Goal: Transaction & Acquisition: Book appointment/travel/reservation

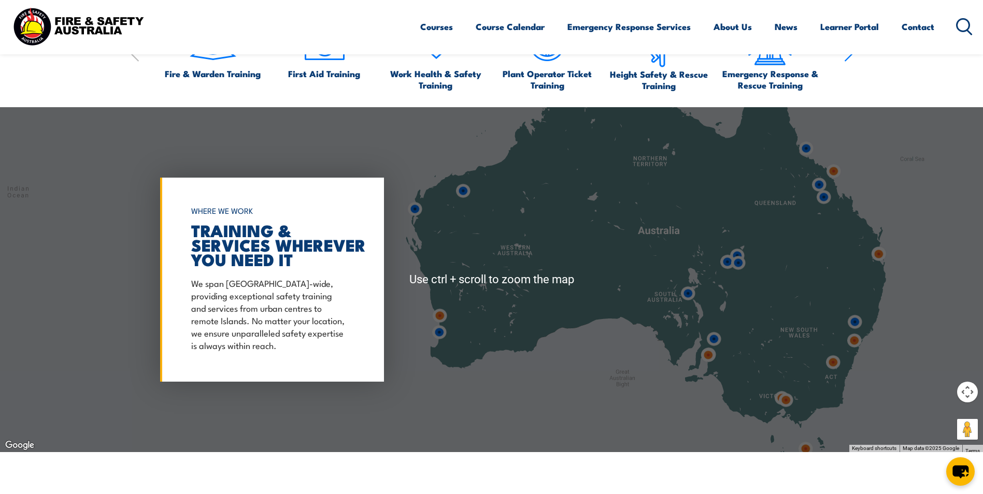
scroll to position [1243, 0]
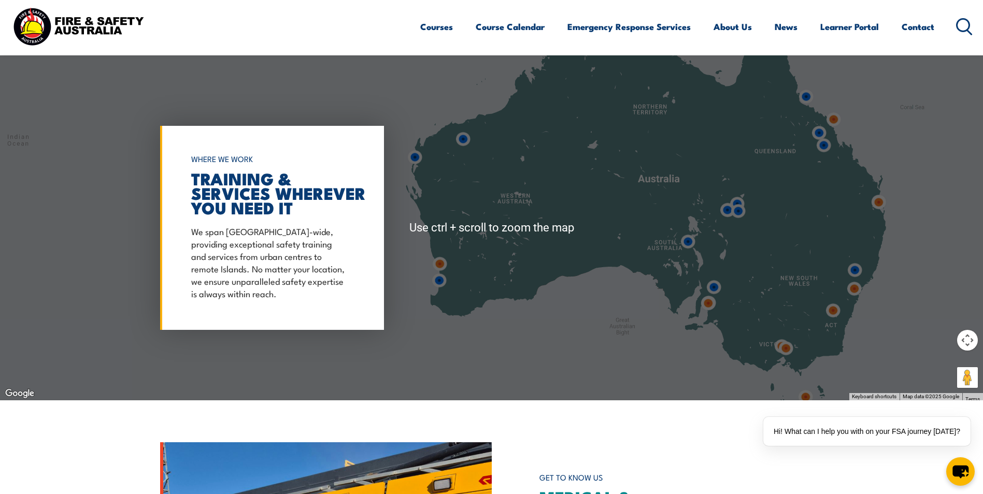
click at [440, 265] on img at bounding box center [439, 263] width 19 height 19
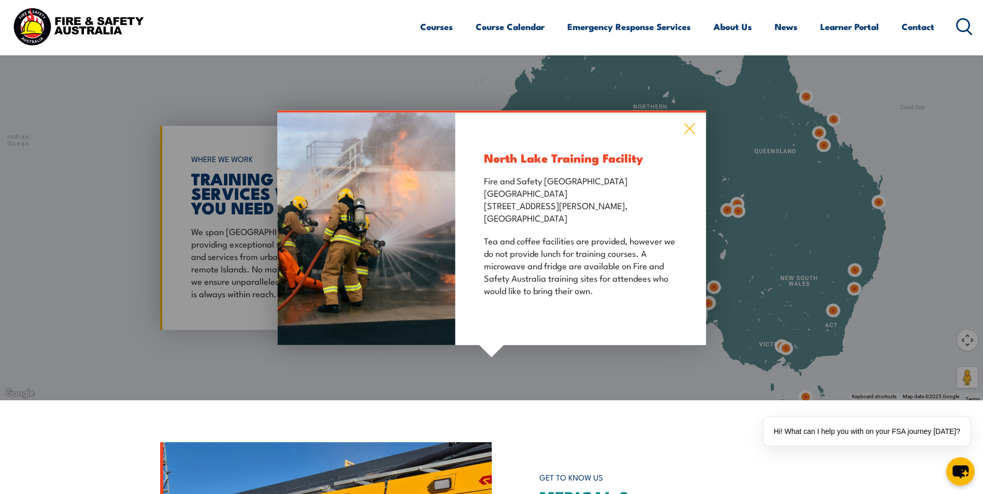
click at [687, 123] on icon at bounding box center [689, 128] width 12 height 11
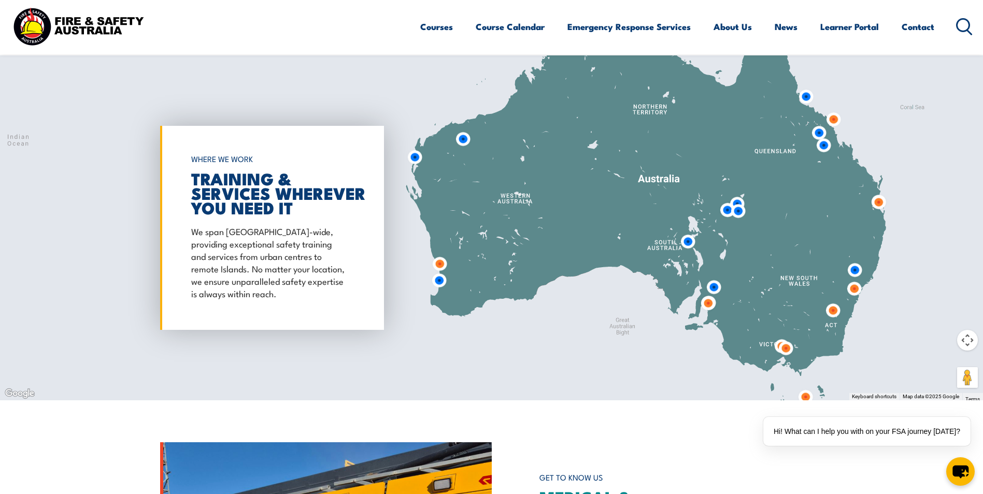
click at [437, 279] on img at bounding box center [438, 280] width 19 height 19
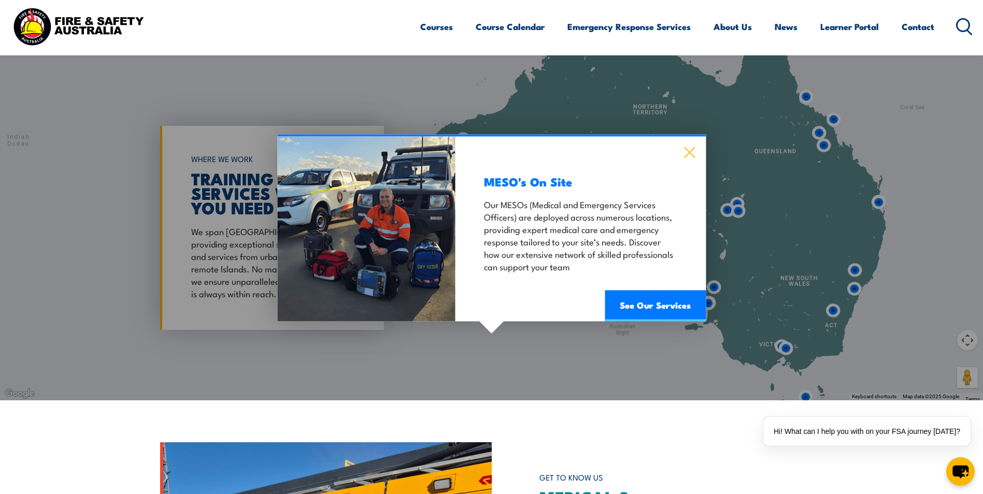
click at [684, 153] on icon at bounding box center [689, 152] width 12 height 11
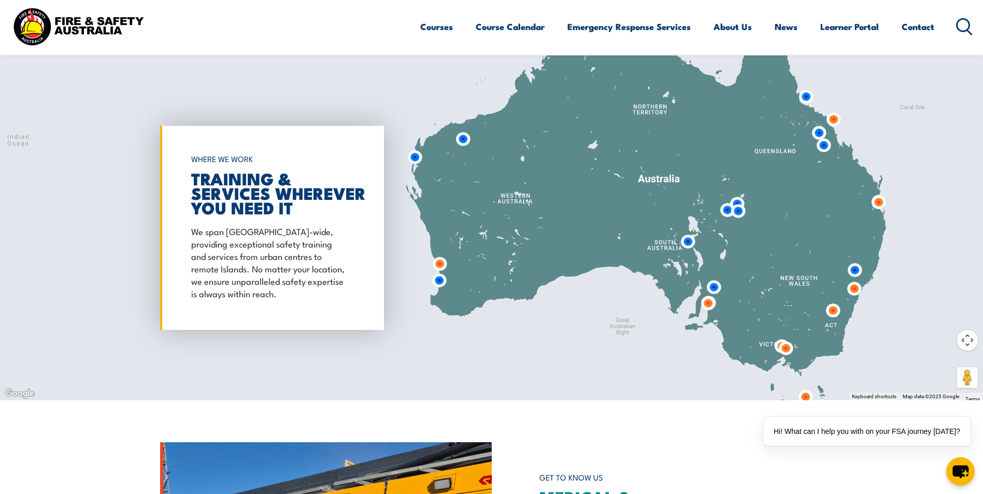
click at [441, 268] on img at bounding box center [439, 263] width 19 height 19
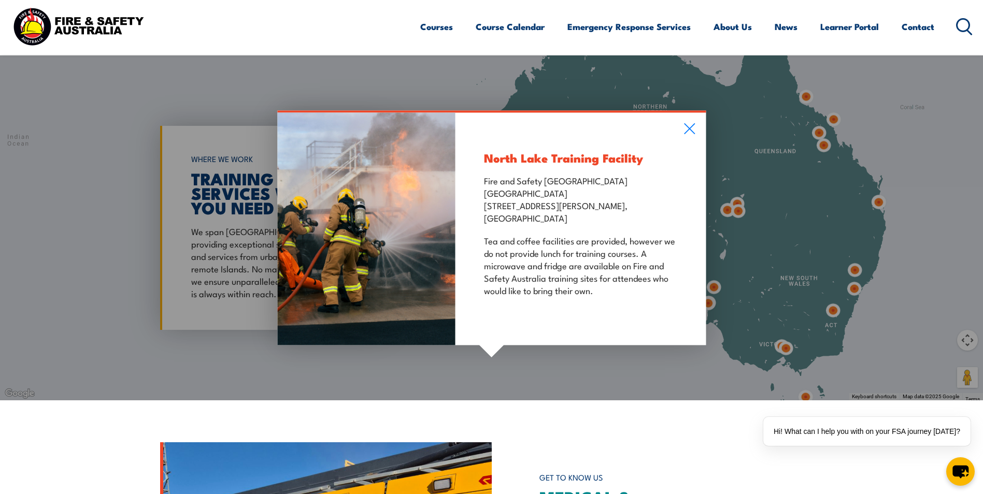
drag, startPoint x: 566, startPoint y: 219, endPoint x: 481, endPoint y: 184, distance: 91.8
click at [481, 184] on div "North Lake Training Facility Fire and Safety Australia WHS Centre 128 Farringto…" at bounding box center [580, 228] width 250 height 233
copy p "Fire and Safety Australia WHS Centre 128 Farrington Road, North Lake WA 6163"
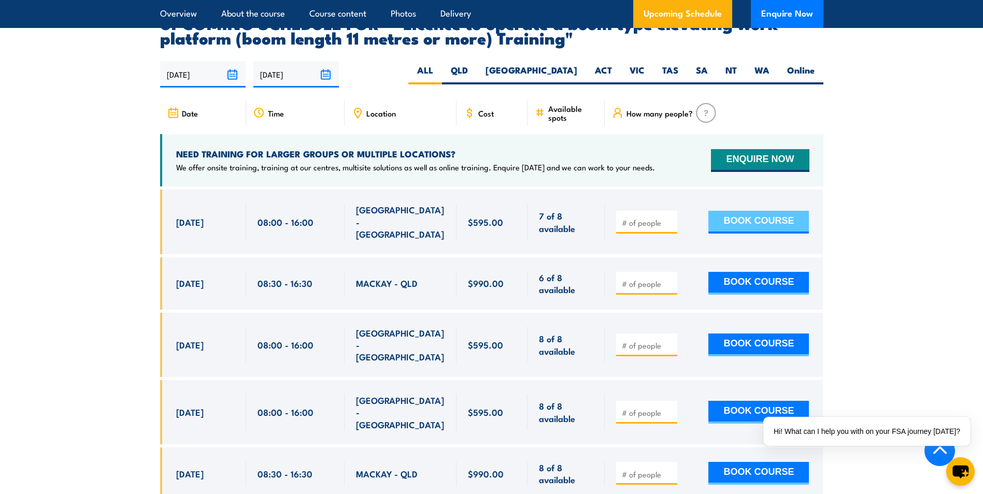
click at [759, 211] on button "BOOK COURSE" at bounding box center [758, 222] width 100 height 23
type input "1"
click at [671, 218] on input "1" at bounding box center [648, 223] width 52 height 10
click at [751, 211] on button "BOOK COURSE" at bounding box center [758, 222] width 100 height 23
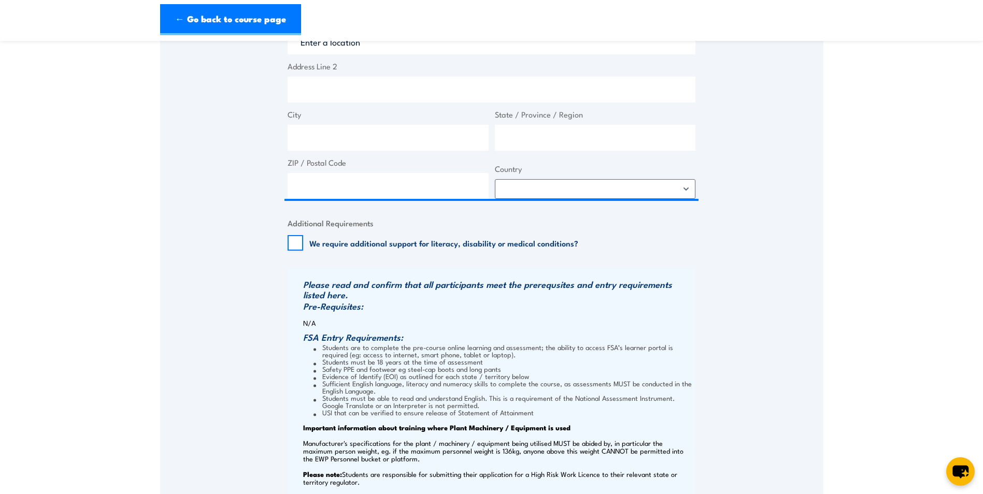
scroll to position [777, 0]
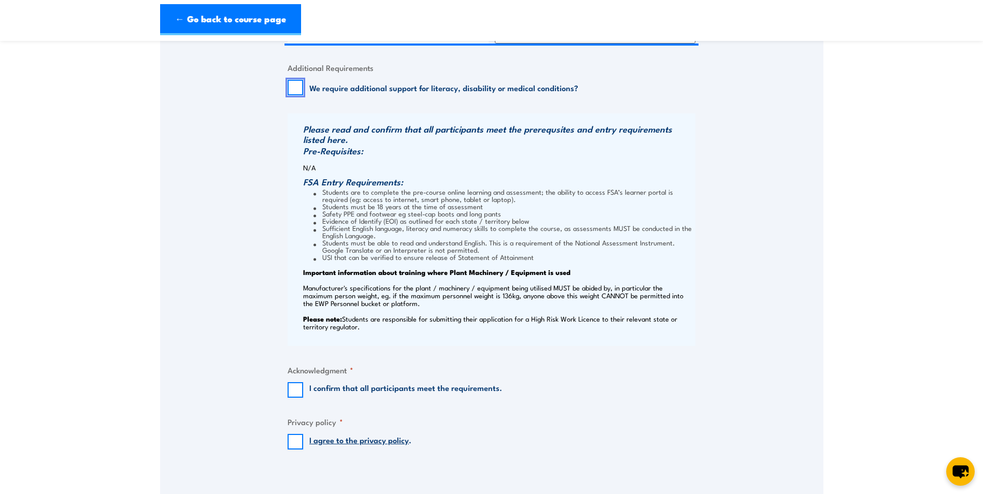
drag, startPoint x: 293, startPoint y: 91, endPoint x: 297, endPoint y: 123, distance: 32.5
click at [293, 91] on input "We require additional support for literacy, disability or medical conditions?" at bounding box center [296, 88] width 16 height 16
checkbox input "true"
click at [294, 387] on input "I confirm that all participants meet the requirements." at bounding box center [296, 390] width 16 height 16
checkbox input "true"
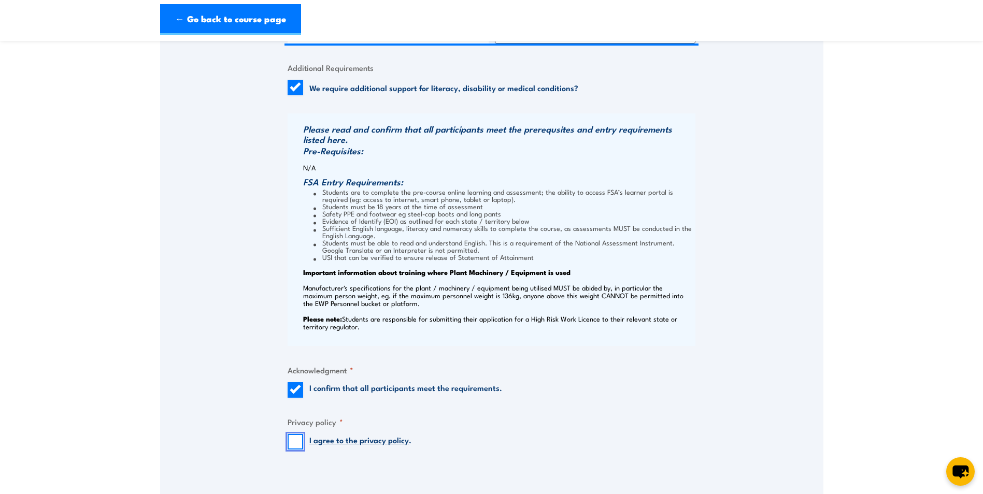
click at [293, 440] on input "I agree to the privacy policy ." at bounding box center [296, 442] width 16 height 16
checkbox input "true"
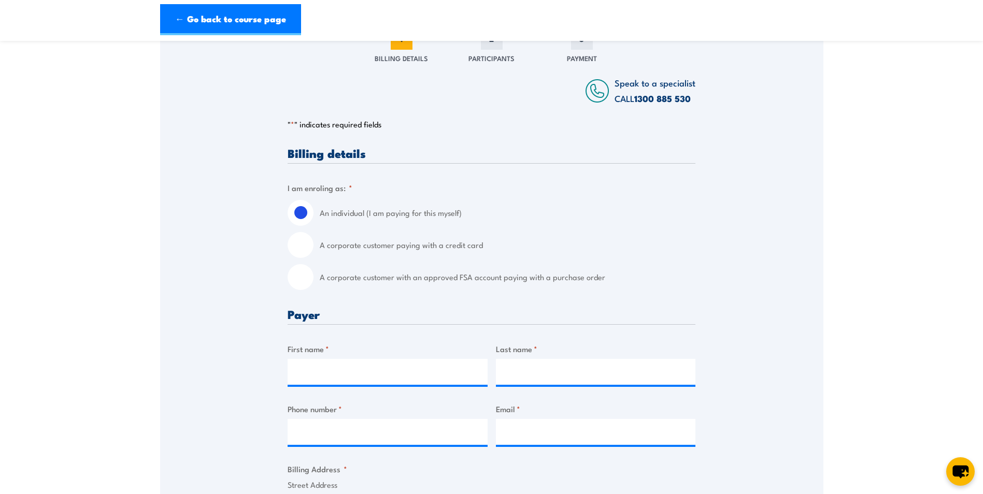
scroll to position [104, 0]
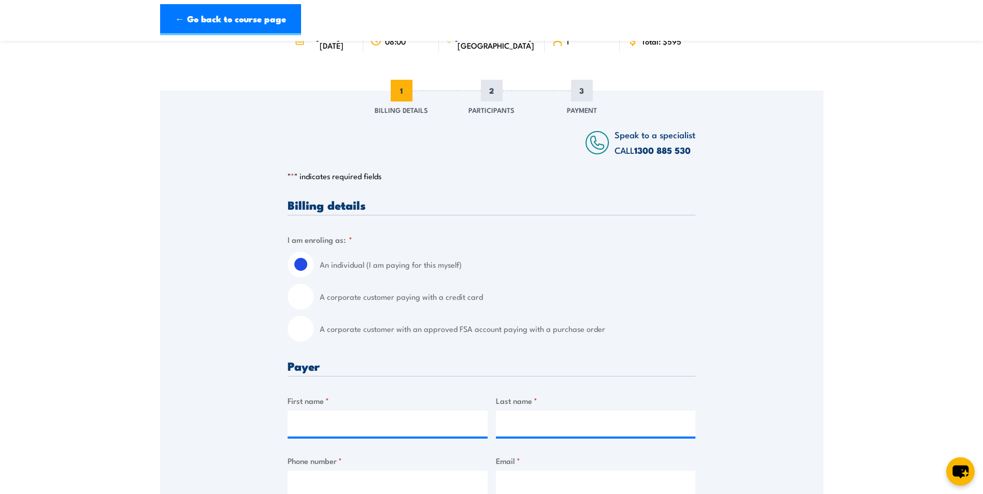
click at [298, 335] on input "A corporate customer with an approved FSA account paying with a purchase order" at bounding box center [301, 329] width 26 height 26
radio input "true"
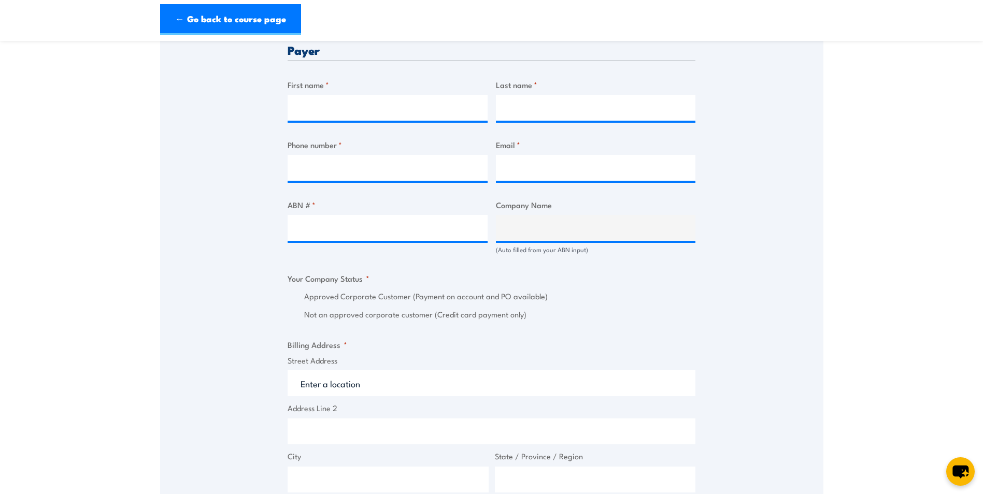
scroll to position [466, 0]
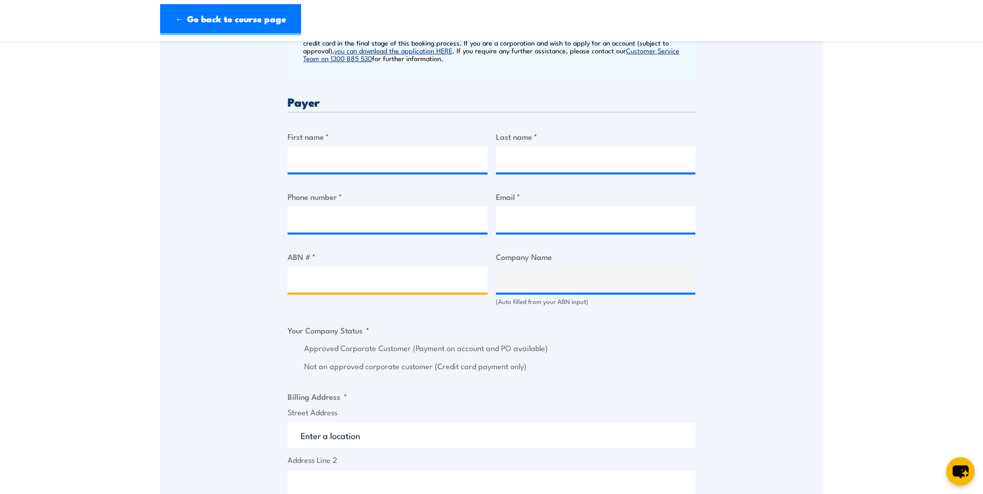
click at [411, 282] on input "ABN # *" at bounding box center [388, 280] width 200 height 26
click at [377, 284] on input "ABN # *" at bounding box center [388, 280] width 200 height 26
paste input "52004527440."
type input "52004527440."
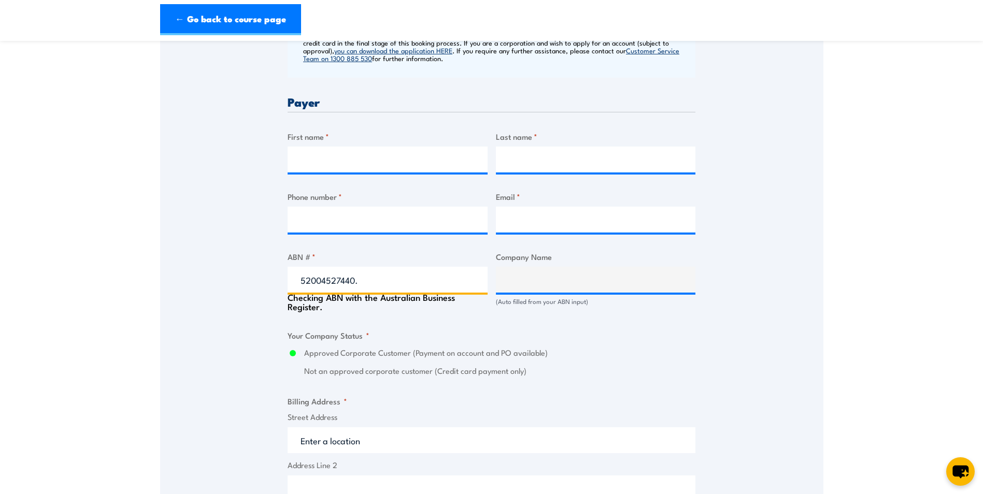
type input "MUSHROOMEXCHANGE PTY LTD"
radio input "true"
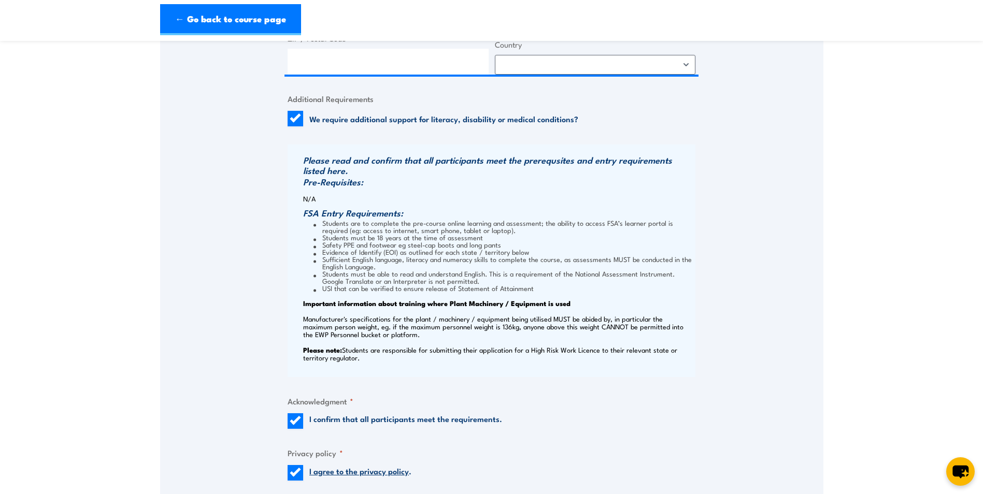
scroll to position [1191, 0]
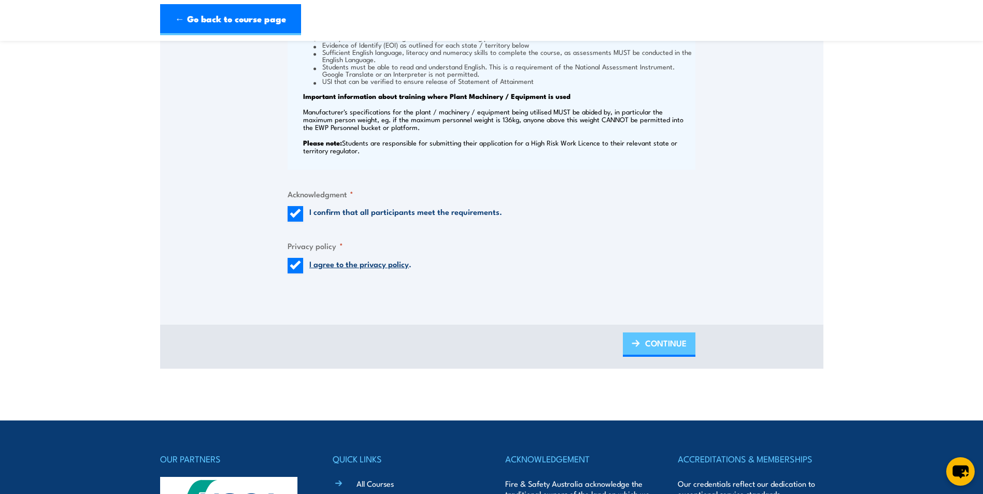
type input "52004527440."
click at [641, 339] on link "CONTINUE" at bounding box center [659, 345] width 73 height 24
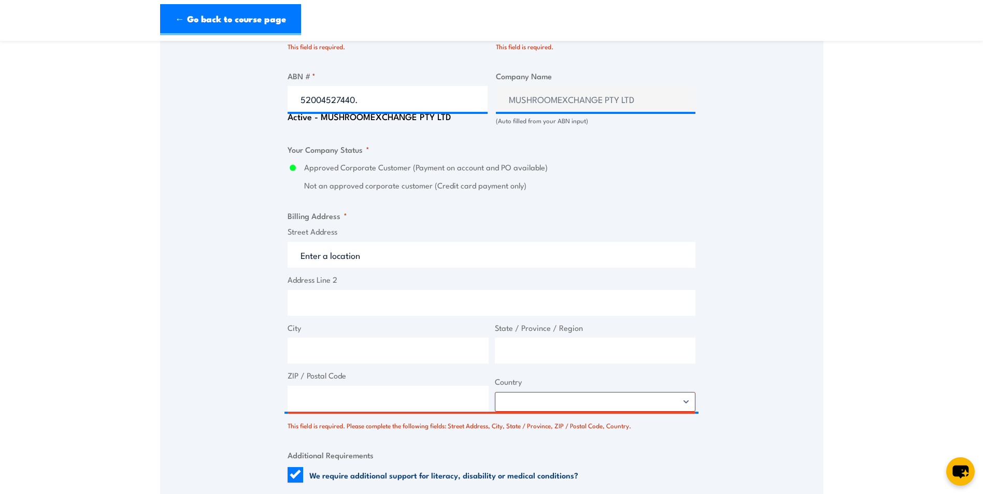
scroll to position [777, 0]
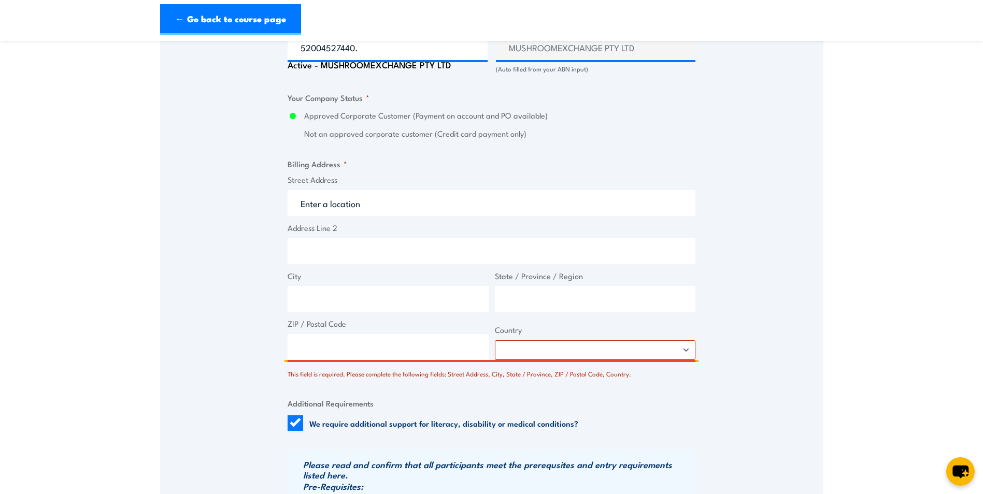
click at [363, 207] on input "Street Address" at bounding box center [492, 203] width 408 height 26
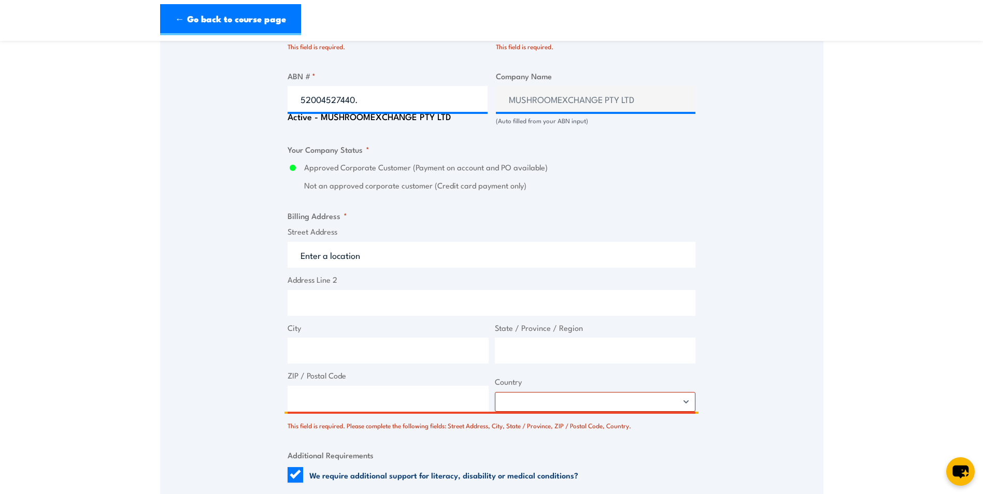
scroll to position [829, 0]
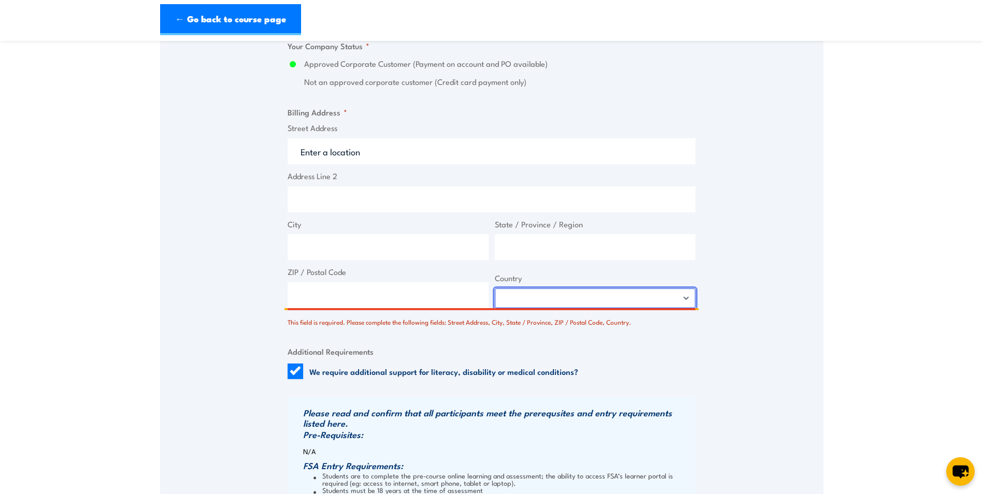
click at [521, 294] on select "[GEOGRAPHIC_DATA] [GEOGRAPHIC_DATA] [GEOGRAPHIC_DATA] [US_STATE] [GEOGRAPHIC_DA…" at bounding box center [595, 299] width 201 height 20
select select "[GEOGRAPHIC_DATA]"
click at [495, 289] on select "[GEOGRAPHIC_DATA] [GEOGRAPHIC_DATA] [GEOGRAPHIC_DATA] [US_STATE] [GEOGRAPHIC_DA…" at bounding box center [595, 299] width 201 height 20
click at [373, 299] on input "ZIP / Postal Code" at bounding box center [388, 295] width 201 height 26
type input "6167"
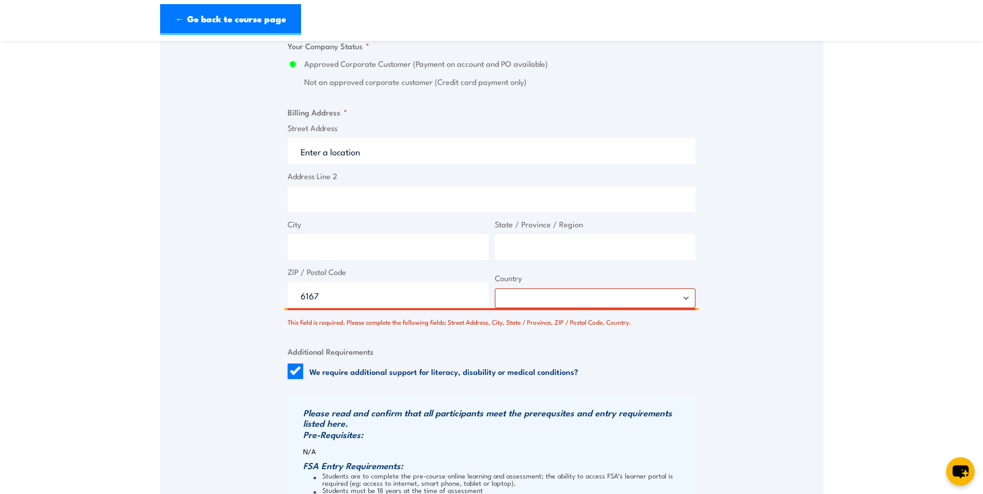
click at [368, 253] on input "City" at bounding box center [388, 247] width 201 height 26
type input "[GEOGRAPHIC_DATA]"
click at [525, 255] on input "State / Province / Region" at bounding box center [595, 247] width 201 height 26
type input "WA"
click at [356, 157] on input "Street Address" at bounding box center [492, 151] width 408 height 26
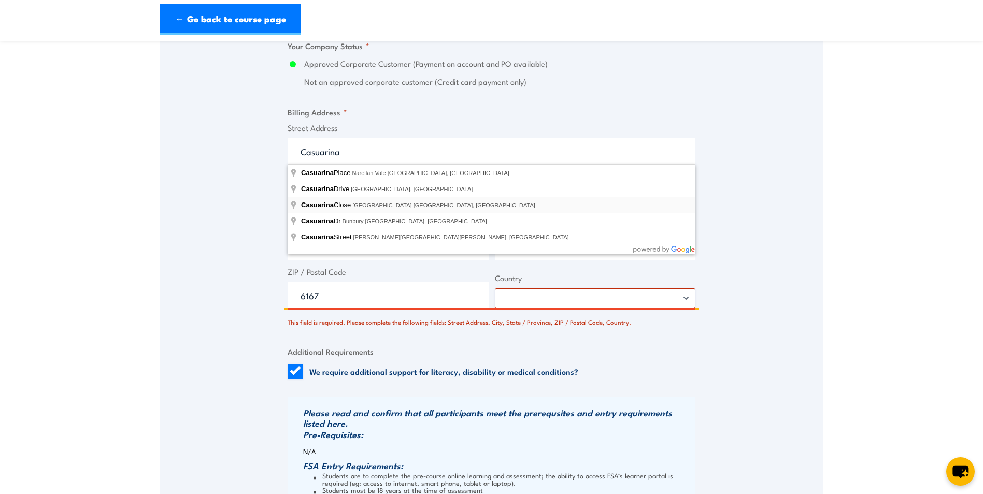
scroll to position [777, 0]
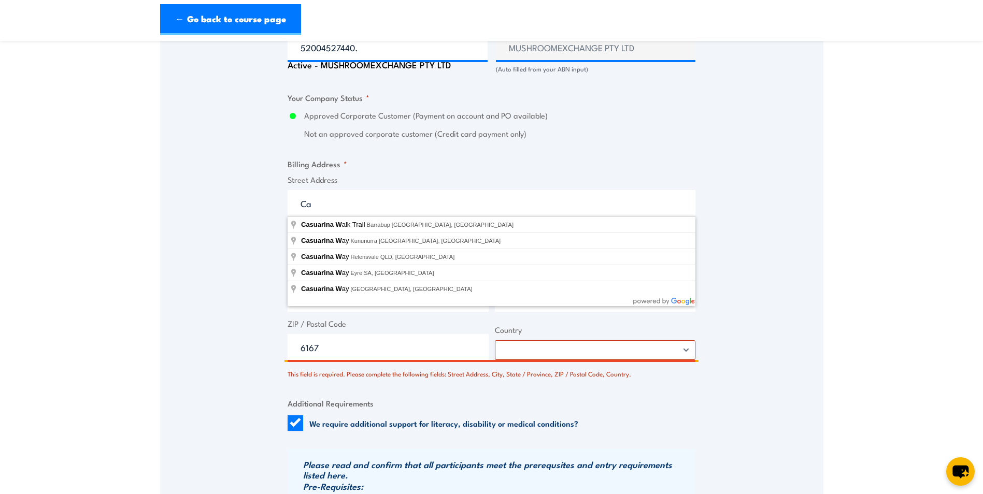
type input "C"
type input "[STREET_ADDRESS]"
type input "Casuarina"
type input "[GEOGRAPHIC_DATA]"
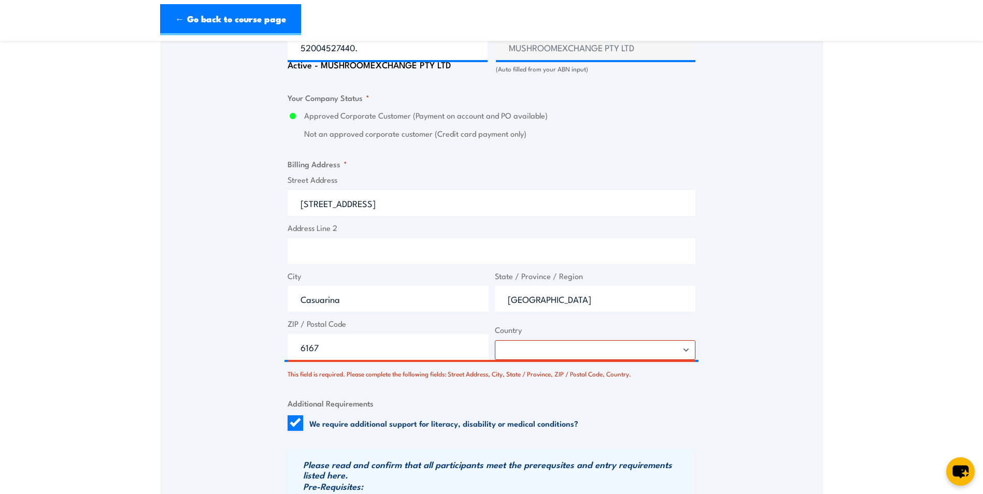
scroll to position [932, 0]
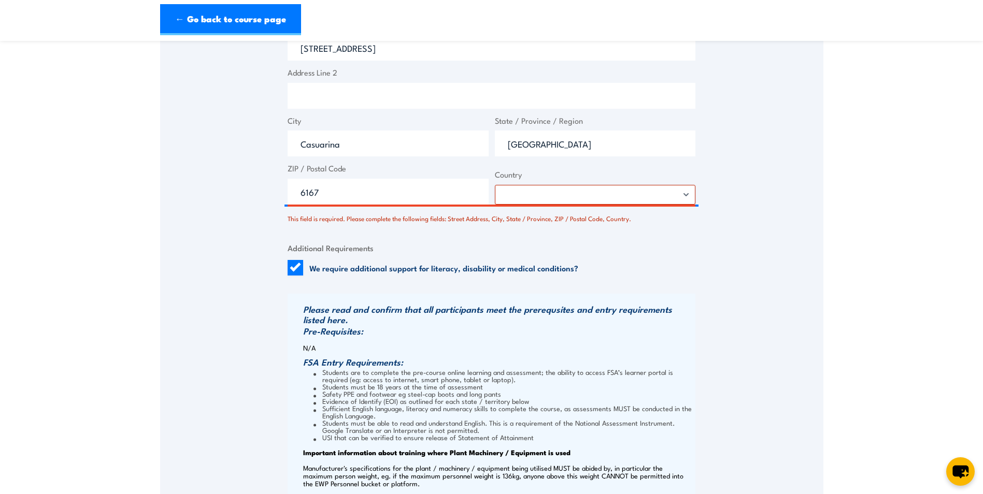
drag, startPoint x: 651, startPoint y: 255, endPoint x: 619, endPoint y: 253, distance: 31.7
click at [650, 255] on fieldset "Additional Requirements We require additional support for literacy, disability …" at bounding box center [492, 259] width 408 height 34
click at [514, 193] on select "[GEOGRAPHIC_DATA] [GEOGRAPHIC_DATA] [GEOGRAPHIC_DATA] [US_STATE] [GEOGRAPHIC_DA…" at bounding box center [595, 195] width 201 height 20
click at [412, 229] on div "Billing details I am enroling as: * An individual (I am paying for this myself)…" at bounding box center [492, 28] width 408 height 1237
click at [373, 200] on input "6167" at bounding box center [388, 192] width 201 height 26
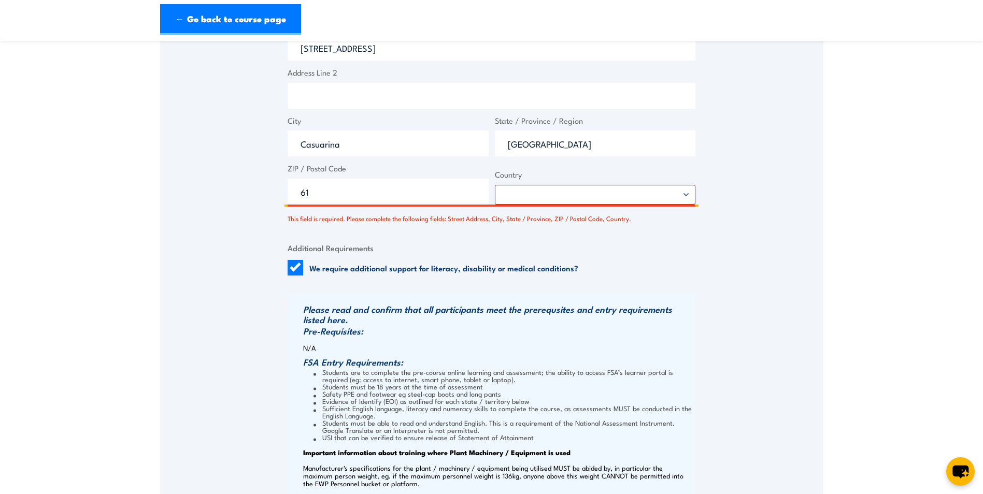
type input "6"
type input "6167"
click at [569, 261] on div "We require additional support for literacy, disability or medical conditions?" at bounding box center [433, 268] width 291 height 16
click at [543, 198] on select "[GEOGRAPHIC_DATA] [GEOGRAPHIC_DATA] [GEOGRAPHIC_DATA] [US_STATE] [GEOGRAPHIC_DA…" at bounding box center [595, 195] width 201 height 20
click at [495, 185] on select "[GEOGRAPHIC_DATA] [GEOGRAPHIC_DATA] [GEOGRAPHIC_DATA] [US_STATE] [GEOGRAPHIC_DA…" at bounding box center [595, 195] width 201 height 20
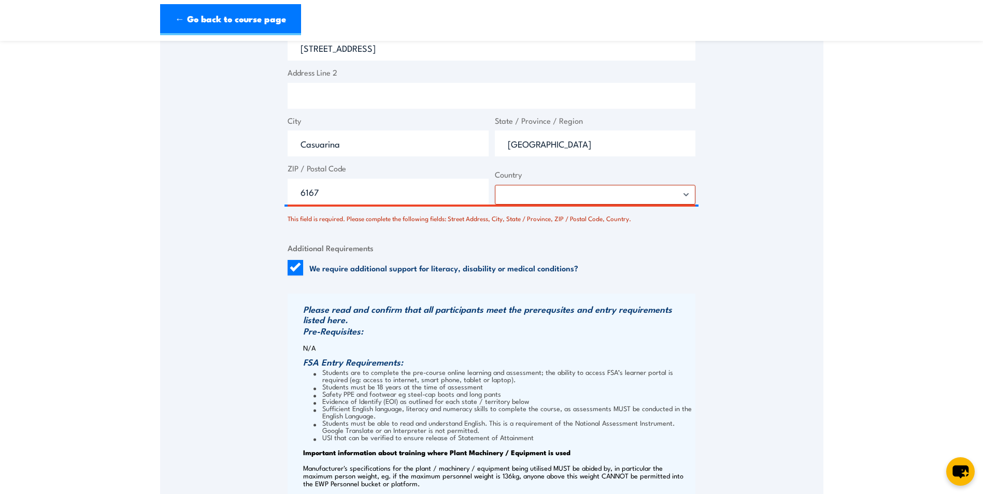
click at [623, 260] on fieldset "Additional Requirements We require additional support for literacy, disability …" at bounding box center [492, 259] width 408 height 34
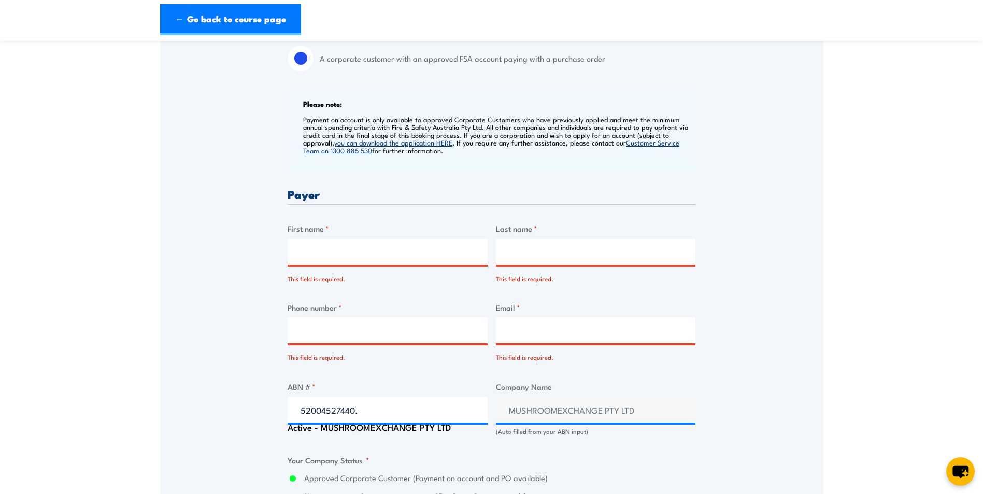
scroll to position [466, 0]
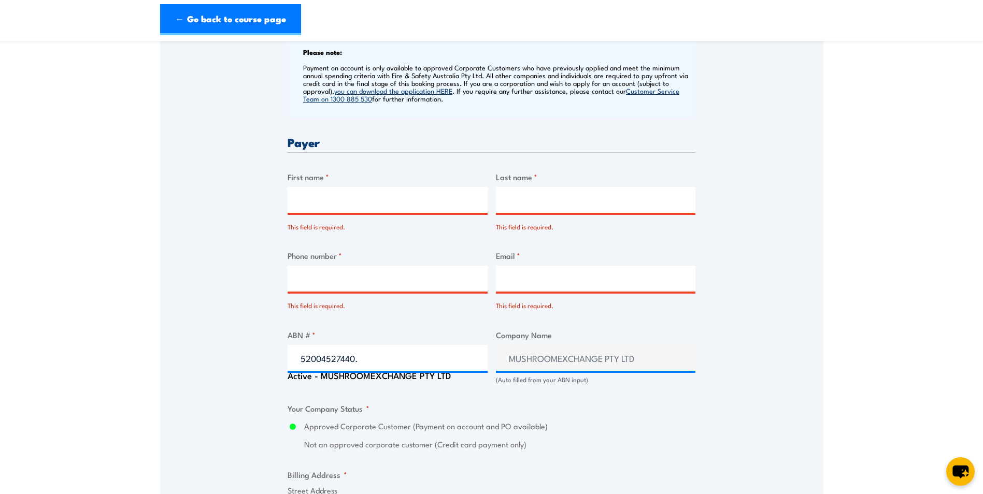
click at [328, 202] on input "First name *" at bounding box center [388, 200] width 200 height 26
type input "[PERSON_NAME]"
type input "[EMAIL_ADDRESS][PERSON_NAME][DOMAIN_NAME]"
drag, startPoint x: 653, startPoint y: 281, endPoint x: 475, endPoint y: 284, distance: 178.7
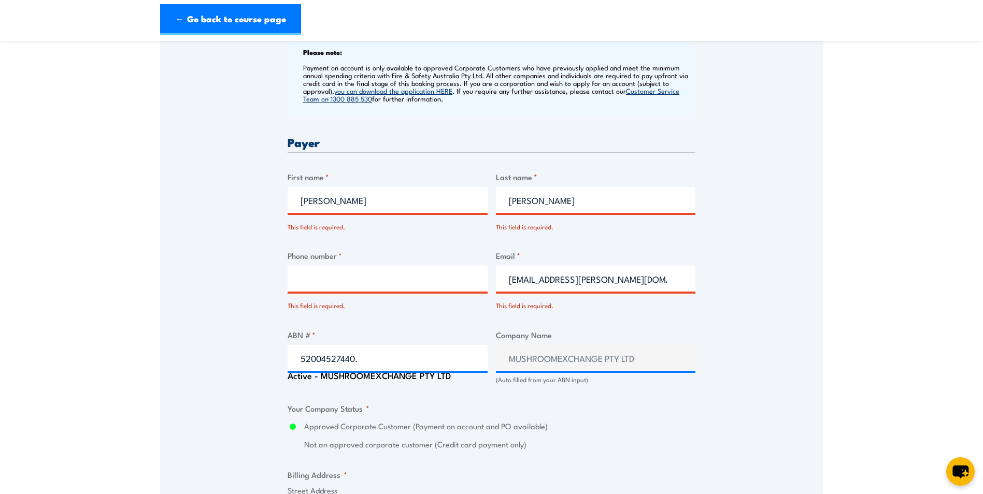
click at [480, 288] on div "Billing details I am enroling as: * An individual (I am paying for this myself)…" at bounding box center [492, 495] width 408 height 1237
paste input "[EMAIL_ADDRESS][DOMAIN_NAME]"
type input "[EMAIL_ADDRESS][DOMAIN_NAME]"
click at [412, 279] on input "Phone number *" at bounding box center [388, 279] width 200 height 26
type input "0497819552"
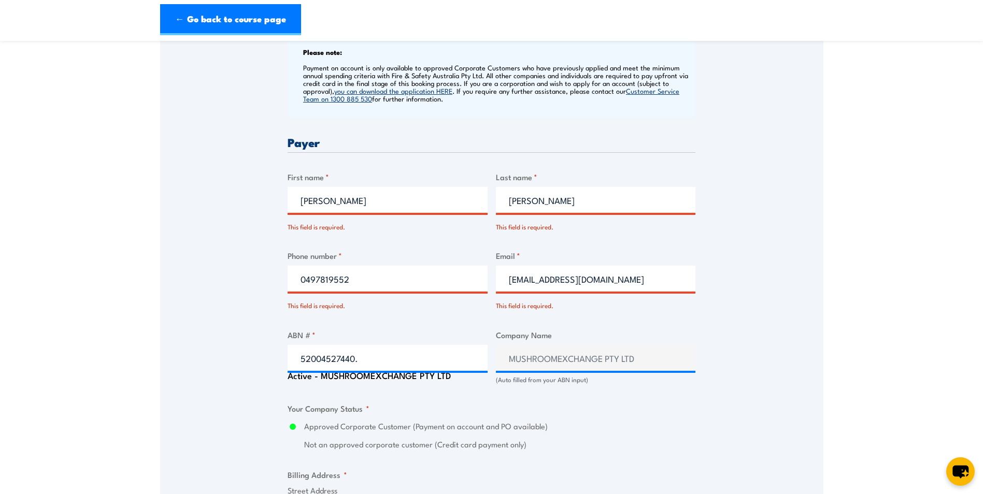
click at [770, 313] on div "Speak to a specialist CALL [PHONE_NUMBER] CALL [PHONE_NUMBER] There was a probl…" at bounding box center [491, 423] width 663 height 1390
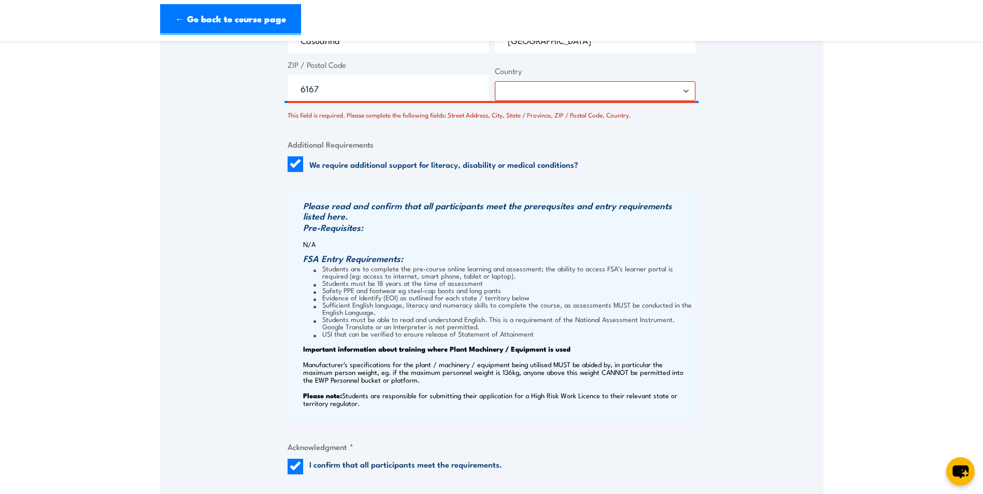
scroll to position [1243, 0]
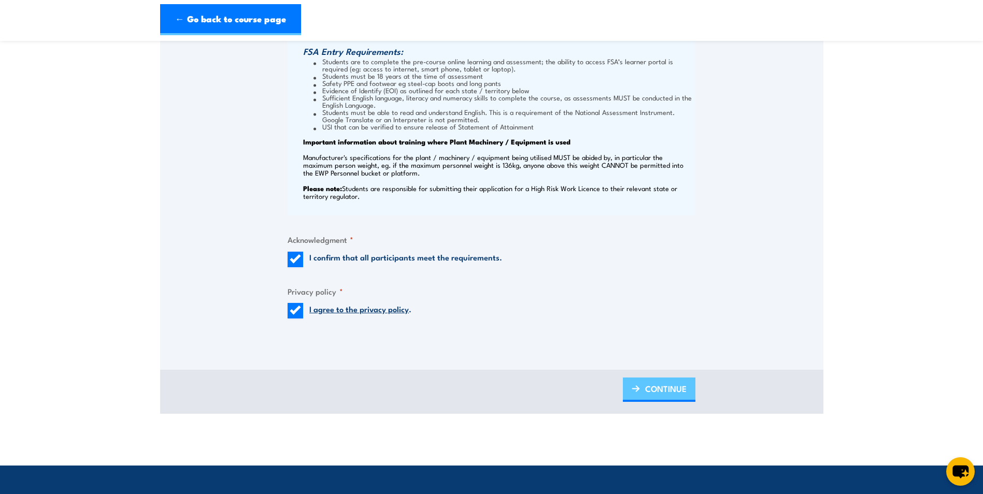
click at [649, 383] on span "CONTINUE" at bounding box center [665, 388] width 41 height 27
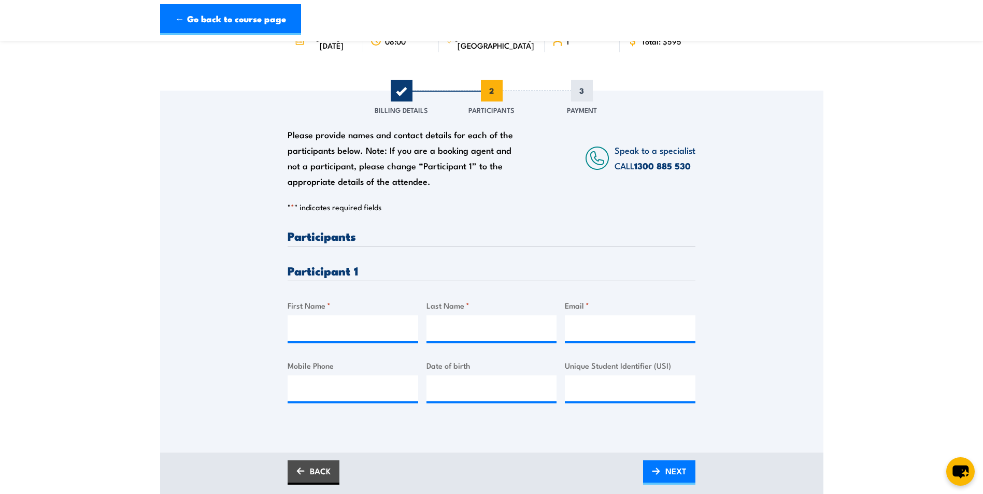
scroll to position [207, 0]
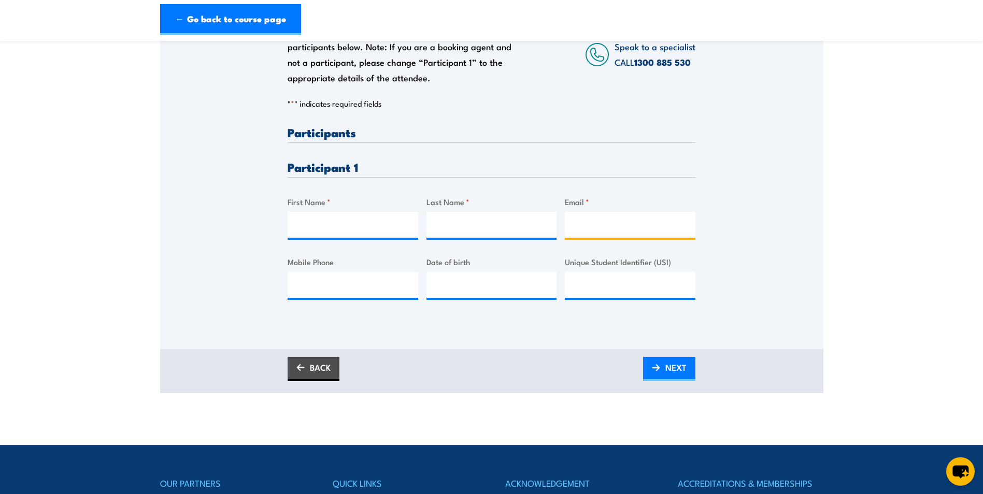
click at [596, 227] on input "Email *" at bounding box center [630, 225] width 131 height 26
paste input "[EMAIL_ADDRESS][DOMAIN_NAME]"
type input "[EMAIL_ADDRESS][DOMAIN_NAME]"
click at [342, 229] on input "First Name *" at bounding box center [353, 225] width 131 height 26
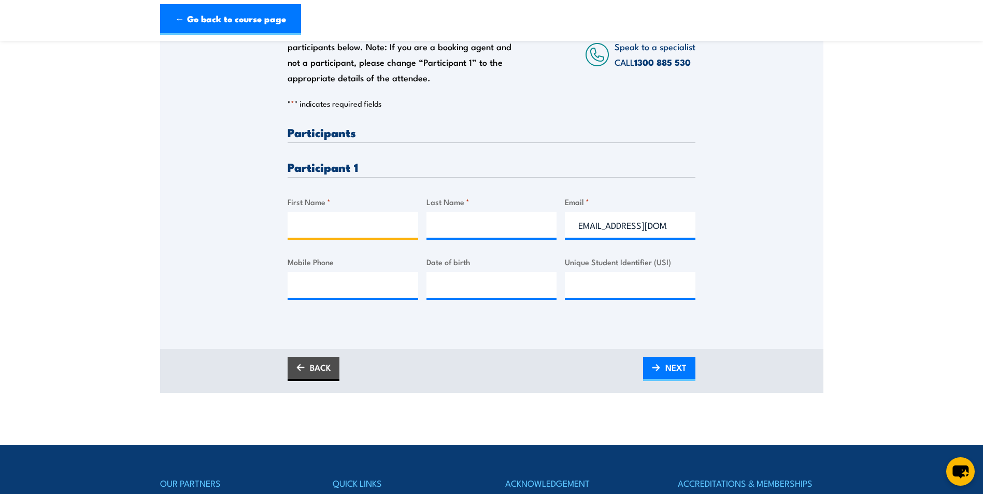
scroll to position [0, 0]
click at [332, 280] on input "Mobile Phone" at bounding box center [353, 285] width 131 height 26
click at [673, 288] on input "Unique Student Identifier (USI)" at bounding box center [630, 285] width 131 height 26
paste input "C3H6WJUPT5"
type input "C3H6WJUPT5"
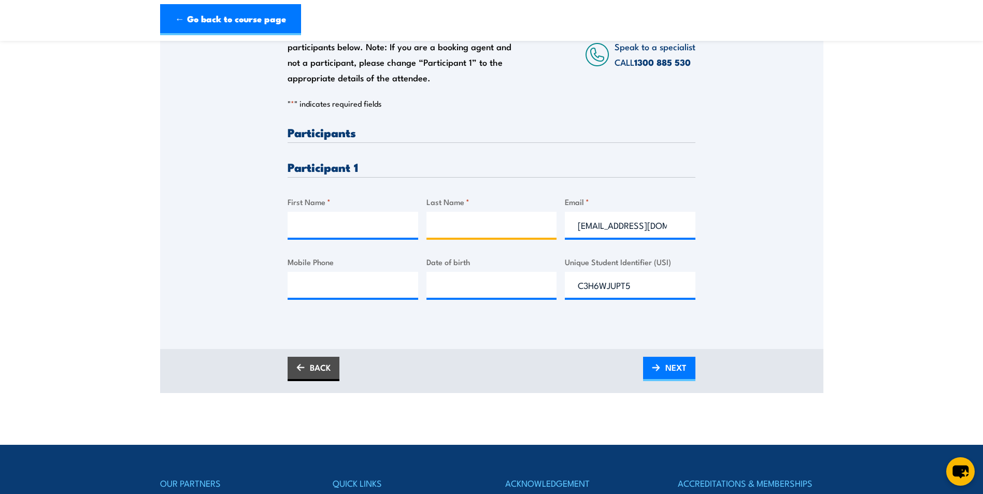
click at [478, 228] on input "Last Name *" at bounding box center [491, 225] width 131 height 26
click at [746, 197] on div "Please provide names and contact details for each of the participants below. No…" at bounding box center [491, 153] width 663 height 333
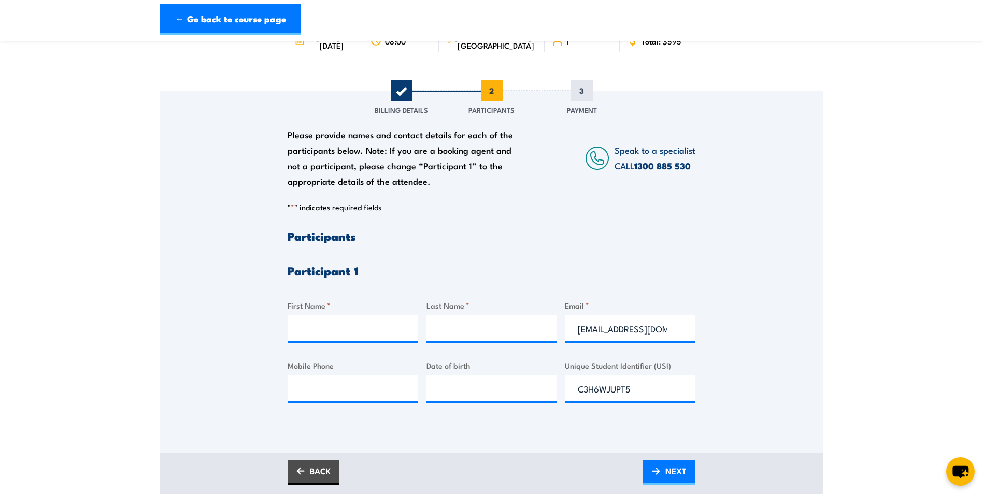
scroll to position [155, 0]
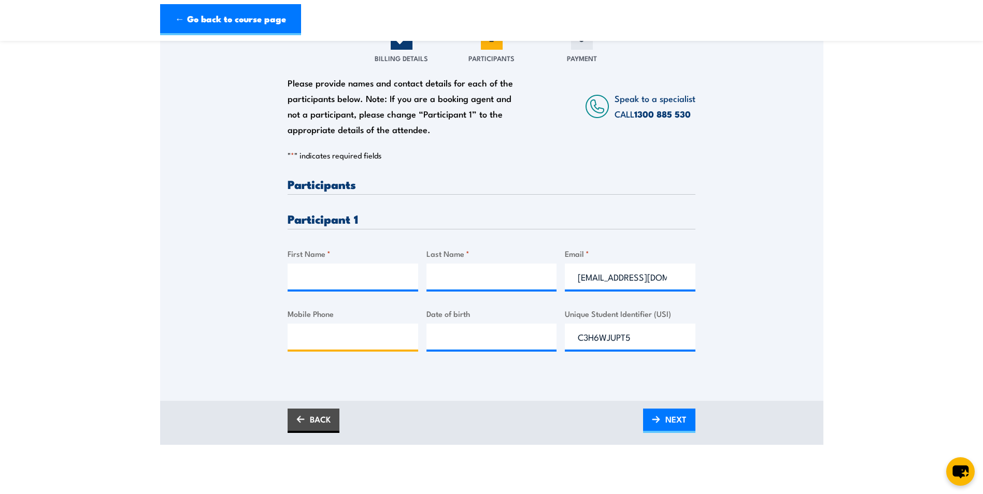
click at [357, 336] on input "Mobile Phone" at bounding box center [353, 337] width 131 height 26
paste input "0413 721 951"
type input "0413 721 951"
click at [354, 281] on input "First Name *" at bounding box center [353, 277] width 131 height 26
click at [582, 400] on div "Please provide names and contact details for each of the participants below. No…" at bounding box center [491, 220] width 663 height 362
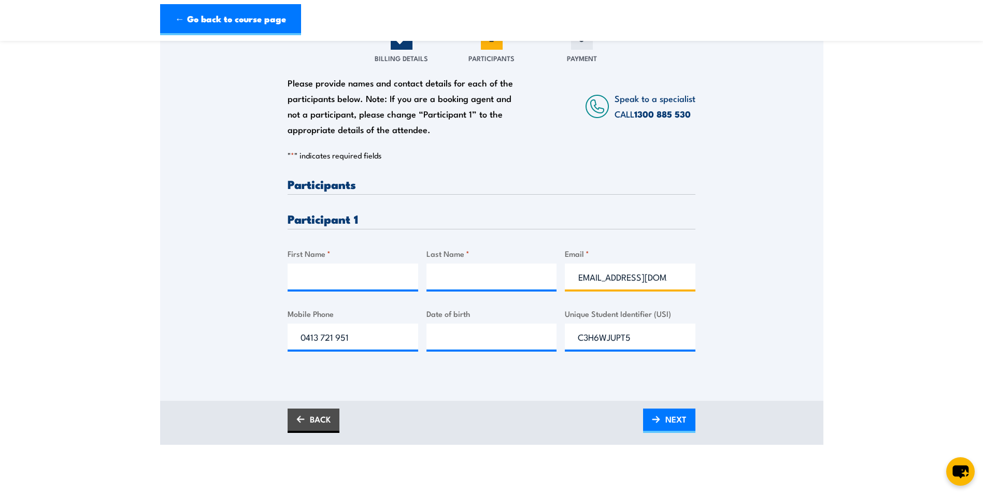
scroll to position [0, 0]
drag, startPoint x: 673, startPoint y: 280, endPoint x: 569, endPoint y: 283, distance: 104.2
click at [569, 283] on input "[EMAIL_ADDRESS][DOMAIN_NAME]" at bounding box center [630, 277] width 131 height 26
type input "[EMAIL_ADDRESS][PERSON_NAME][DOMAIN_NAME]"
type input "[PERSON_NAME]"
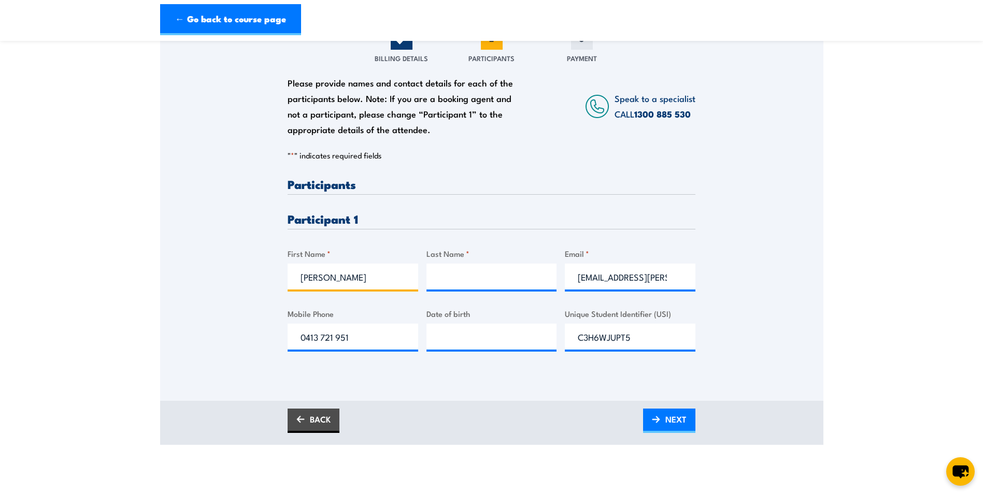
type input "[PERSON_NAME]"
drag, startPoint x: 518, startPoint y: 288, endPoint x: 498, endPoint y: 279, distance: 20.9
click at [512, 285] on input "[PERSON_NAME]" at bounding box center [491, 277] width 131 height 26
click at [434, 409] on div "BACK NEXT" at bounding box center [492, 421] width 408 height 24
drag, startPoint x: 480, startPoint y: 276, endPoint x: 390, endPoint y: 287, distance: 91.3
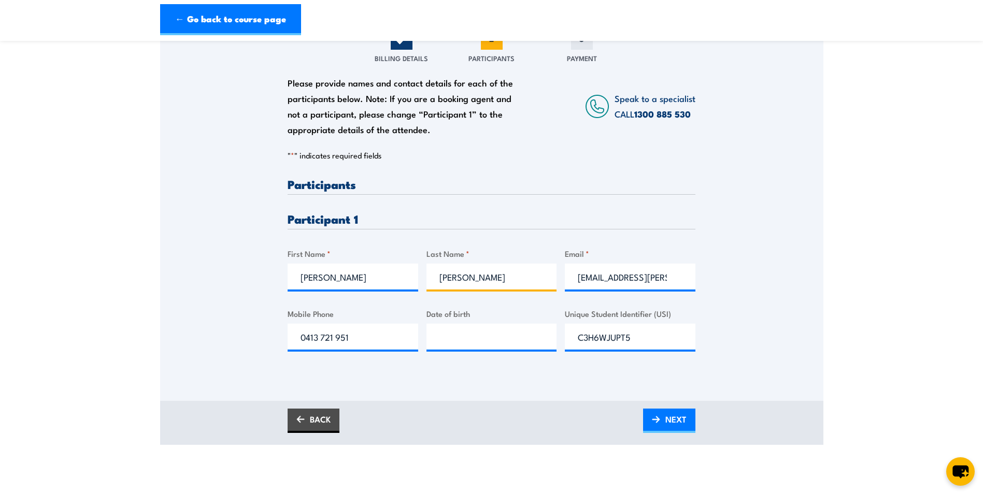
click at [390, 287] on div "Please provide names and contact details for each of the participants below. No…" at bounding box center [492, 273] width 408 height 190
drag, startPoint x: 332, startPoint y: 280, endPoint x: 291, endPoint y: 281, distance: 41.0
click at [294, 281] on input "[PERSON_NAME]" at bounding box center [353, 277] width 131 height 26
click at [364, 282] on input "First Name *" at bounding box center [353, 277] width 131 height 26
type input "Wei"
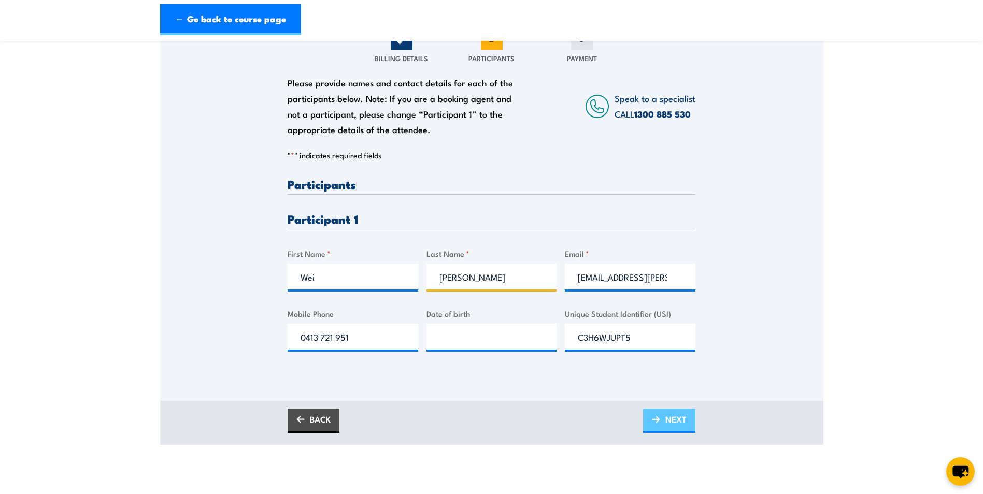
type input "[PERSON_NAME]"
click at [656, 419] on img at bounding box center [656, 419] width 8 height 7
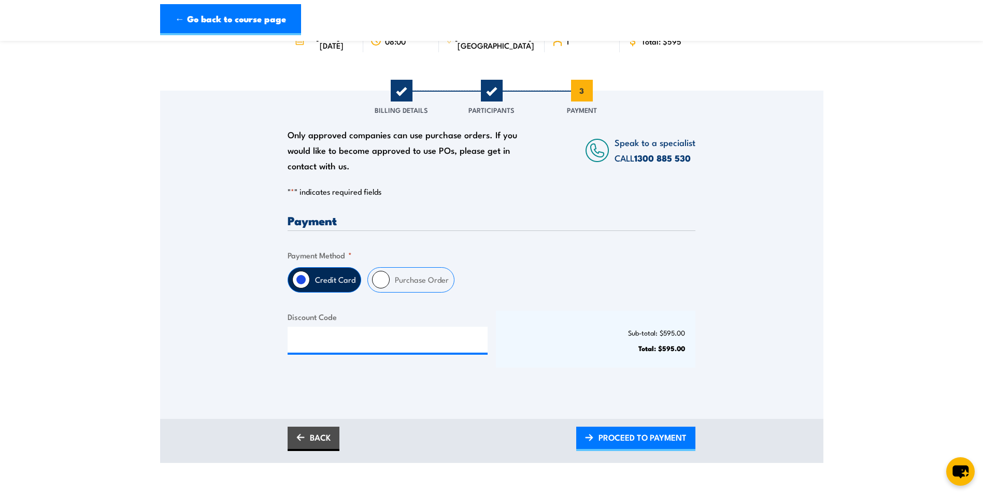
scroll to position [155, 0]
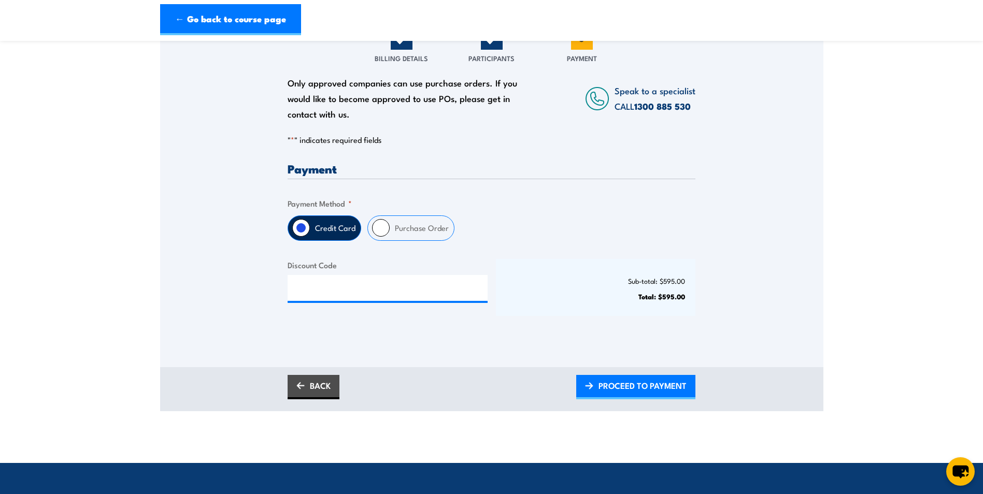
click at [386, 231] on input "Purchase Order" at bounding box center [381, 228] width 18 height 18
radio input "true"
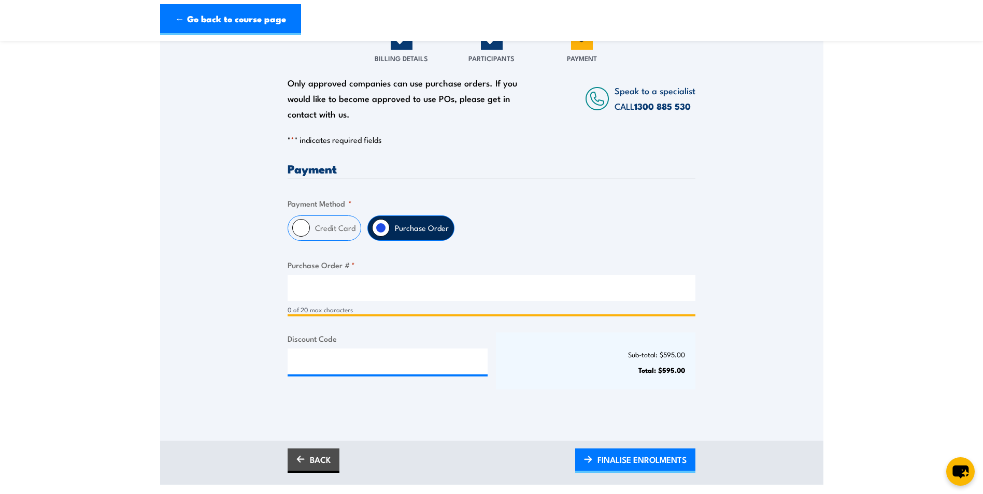
click at [377, 293] on input "Purchase Order # *" at bounding box center [492, 288] width 408 height 26
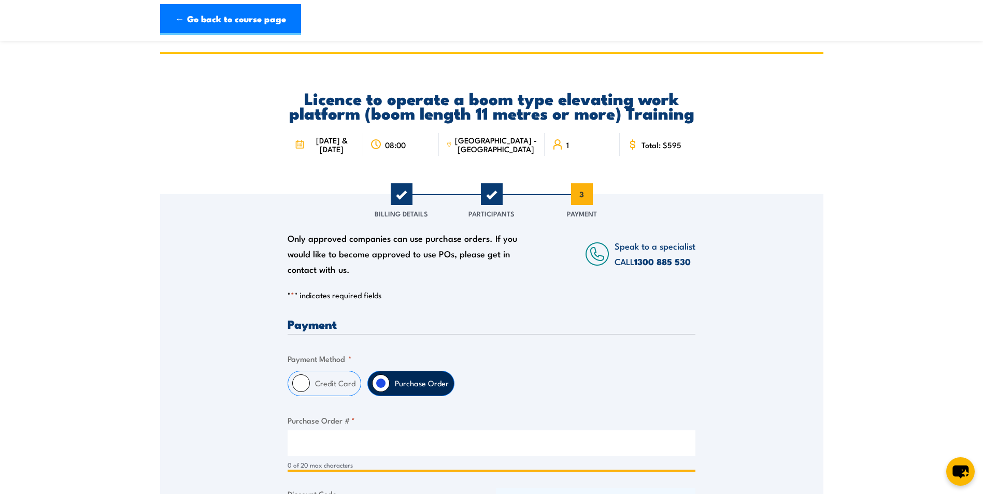
scroll to position [259, 0]
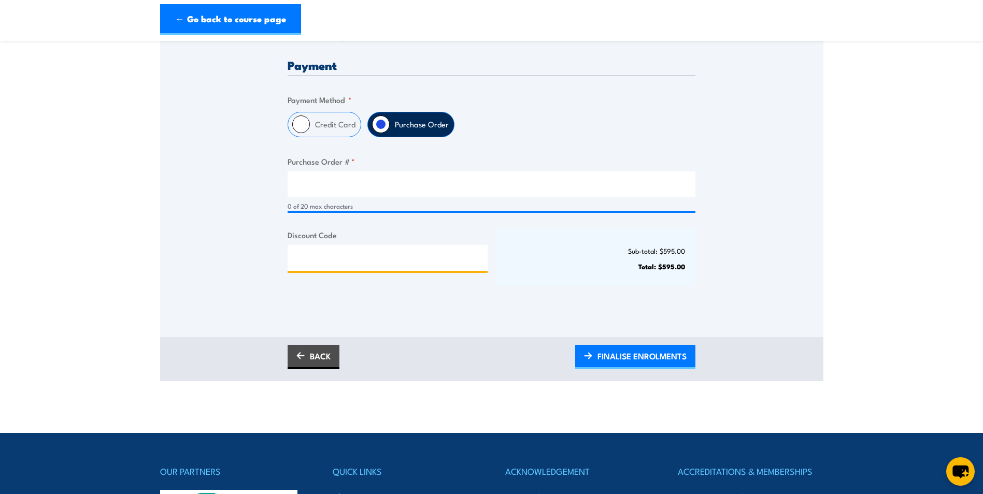
click at [424, 265] on input "Discount Code" at bounding box center [388, 258] width 200 height 26
click at [319, 260] on input "Discount Code" at bounding box center [388, 258] width 200 height 26
paste input "4400276612."
click at [377, 306] on div "Payment Only approved companies can use purchase orders. If you would like to b…" at bounding box center [492, 183] width 408 height 249
click at [361, 257] on input "4400276612." at bounding box center [388, 258] width 200 height 26
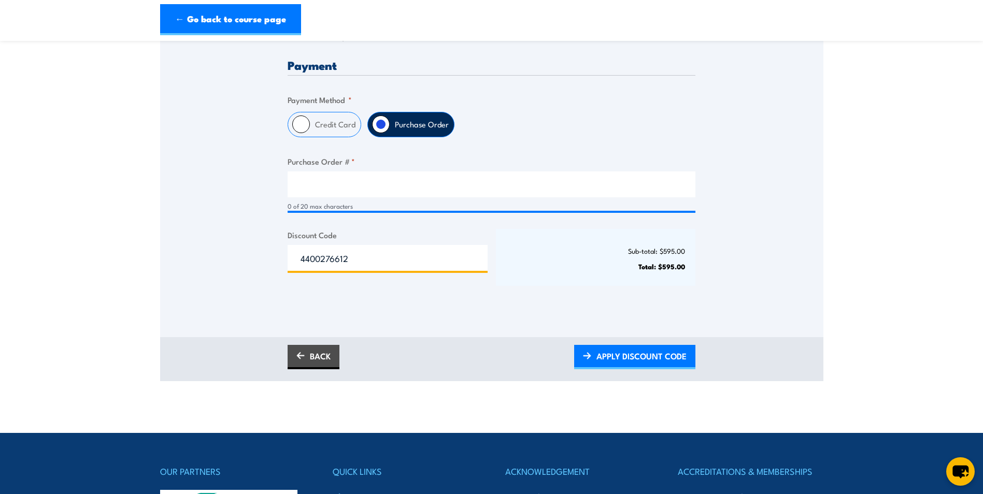
type input "4400276612"
click at [393, 313] on div "Only approved companies can use purchase orders. If you would like to become ap…" at bounding box center [491, 136] width 663 height 402
click at [720, 181] on div "Only approved companies can use purchase orders. If you would like to become ap…" at bounding box center [491, 121] width 663 height 373
click at [416, 187] on input "Purchase Order # *" at bounding box center [492, 184] width 408 height 26
drag, startPoint x: 286, startPoint y: 258, endPoint x: 239, endPoint y: 257, distance: 46.6
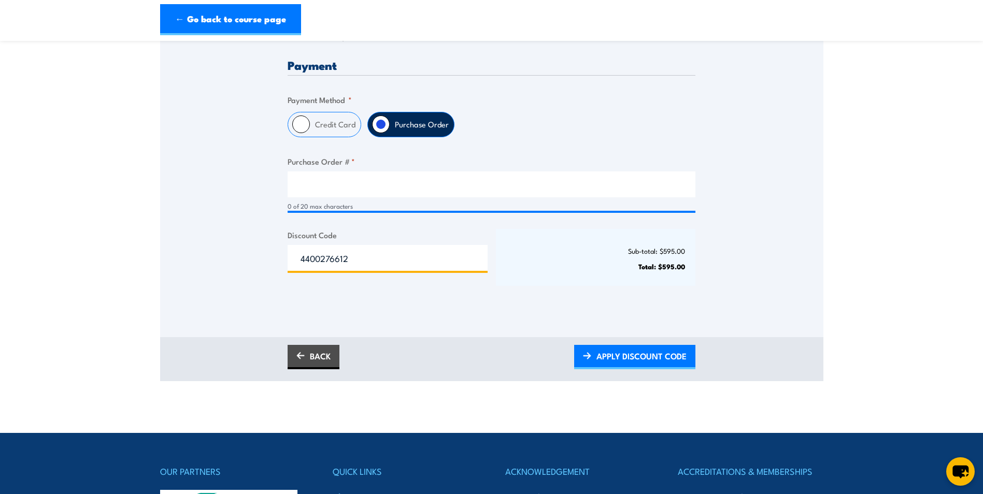
click at [241, 258] on div "Only approved companies can use purchase orders. If you would like to become ap…" at bounding box center [491, 121] width 663 height 373
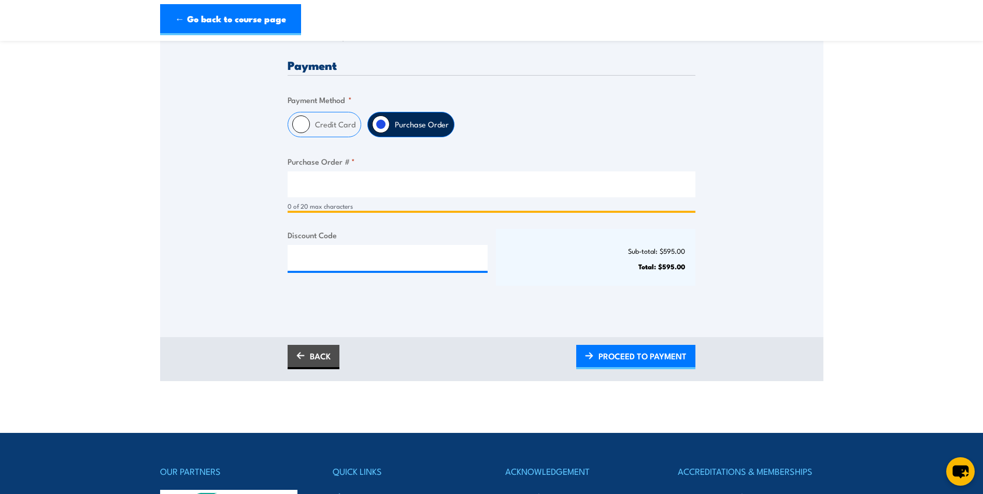
click at [308, 179] on input "Purchase Order # *" at bounding box center [492, 184] width 408 height 26
paste input "4400276612."
type input "4400276612"
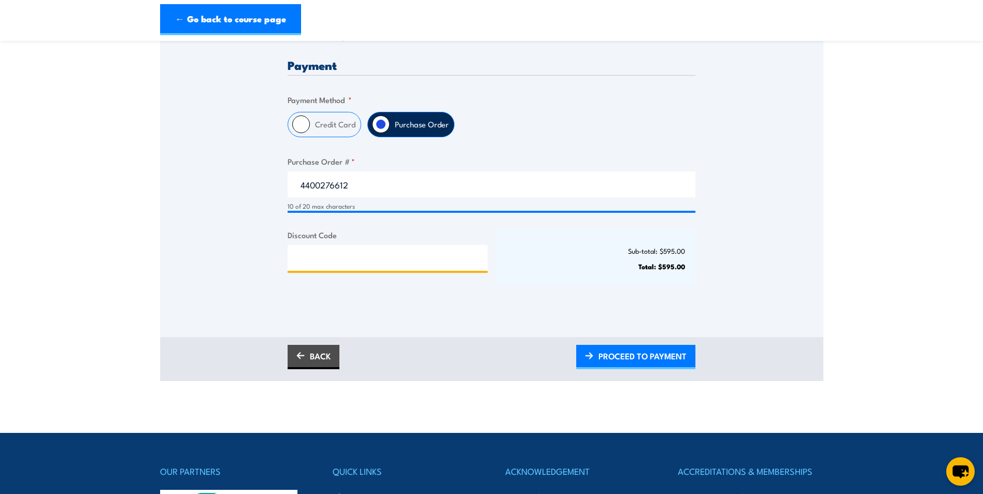
click at [304, 255] on input "Discount Code" at bounding box center [388, 258] width 200 height 26
click at [608, 360] on span "PROCEED TO PAYMENT" at bounding box center [642, 355] width 88 height 27
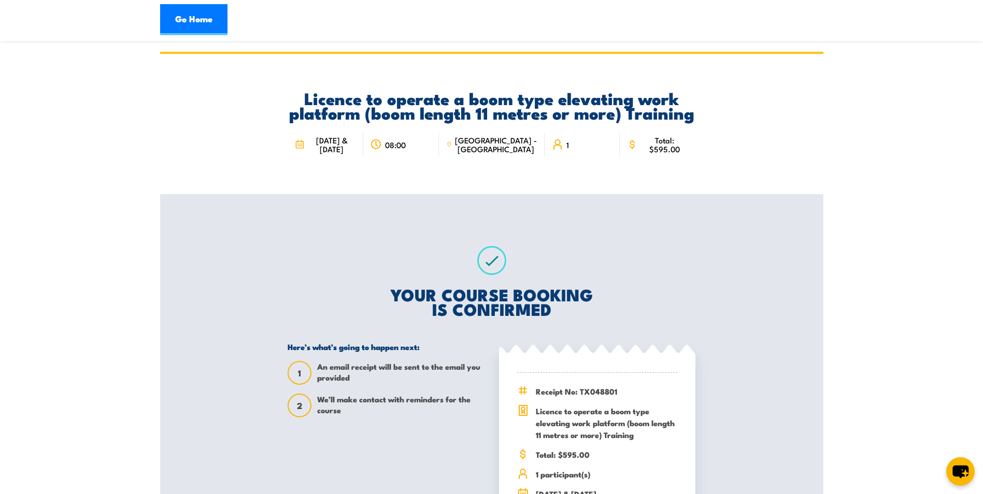
scroll to position [259, 0]
